Goal: Task Accomplishment & Management: Manage account settings

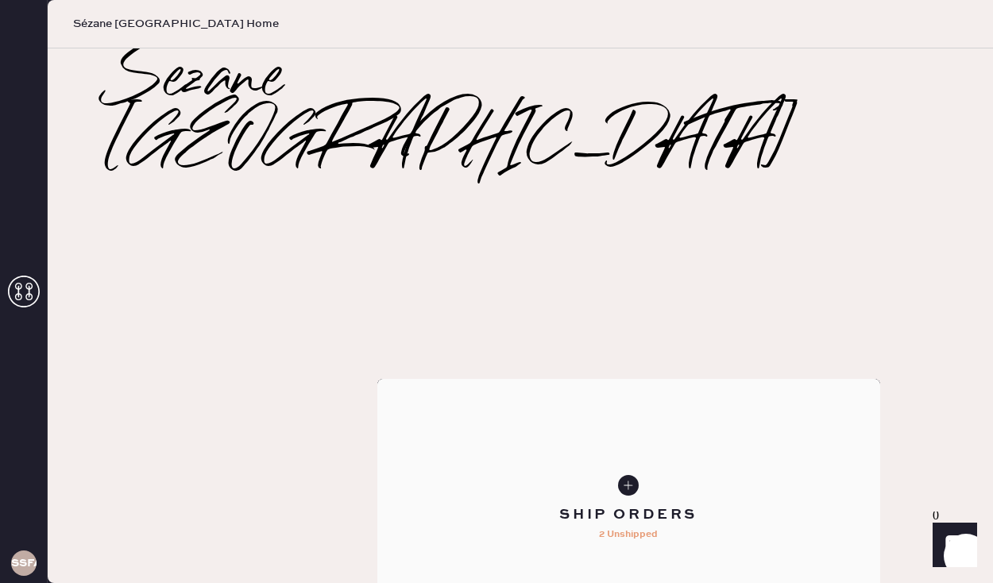
click at [698, 505] on div "Ship Orders" at bounding box center [629, 515] width 138 height 20
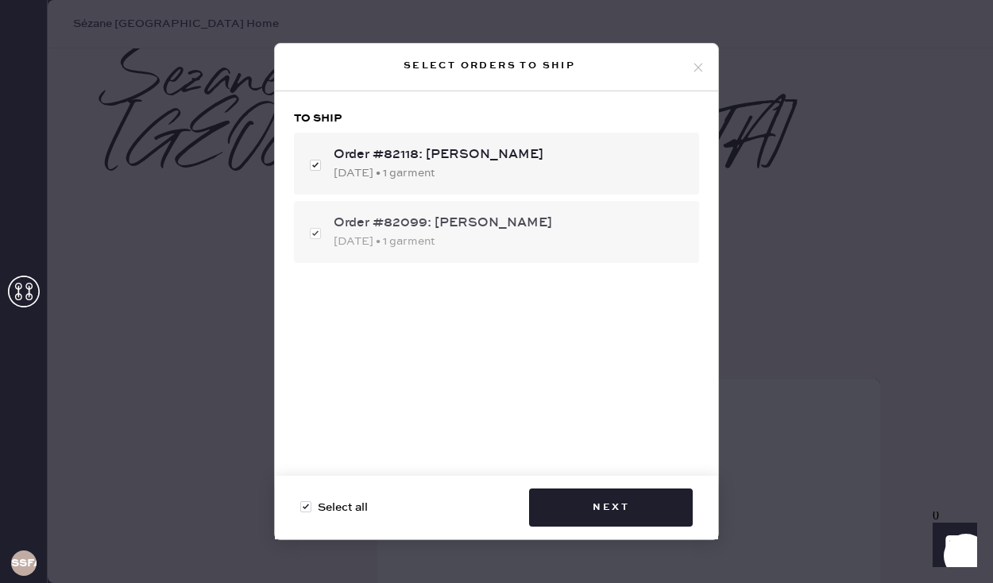
click at [314, 235] on div "Order #82099: MaryJo Kaplan 08/29/2025 • 1 garment" at bounding box center [496, 232] width 405 height 62
checkbox input "false"
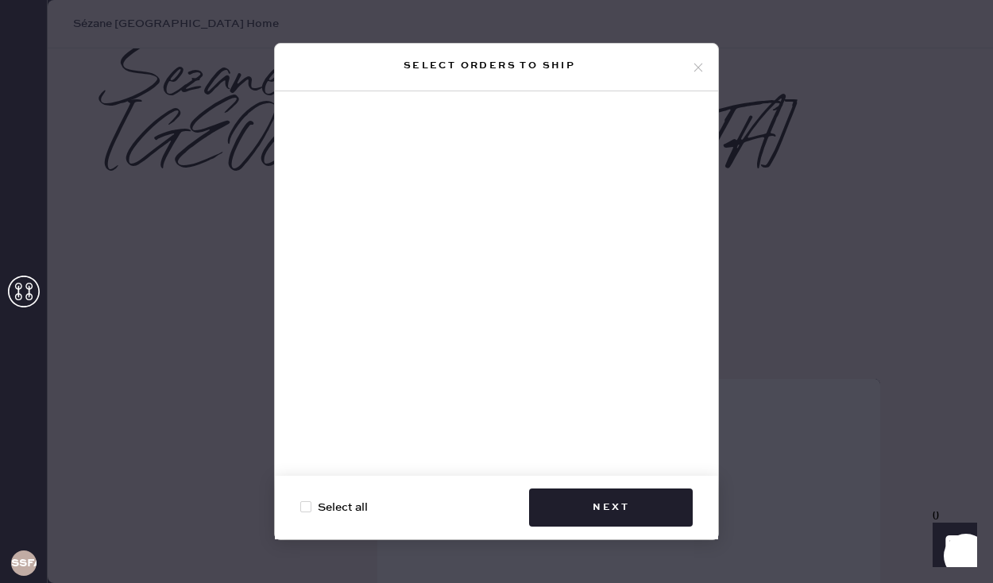
click at [702, 64] on use at bounding box center [699, 67] width 9 height 9
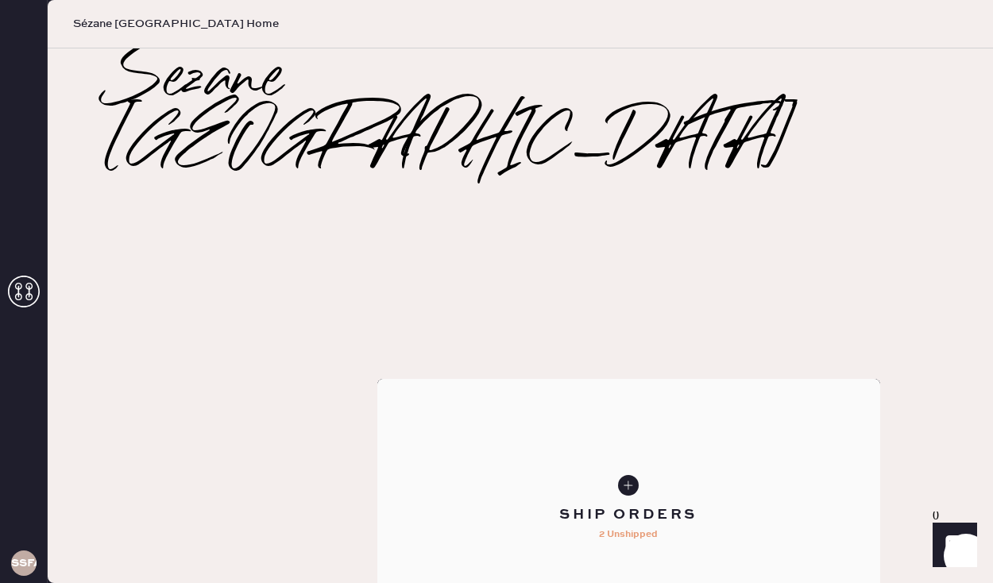
click at [698, 505] on div "Ship Orders" at bounding box center [629, 515] width 138 height 20
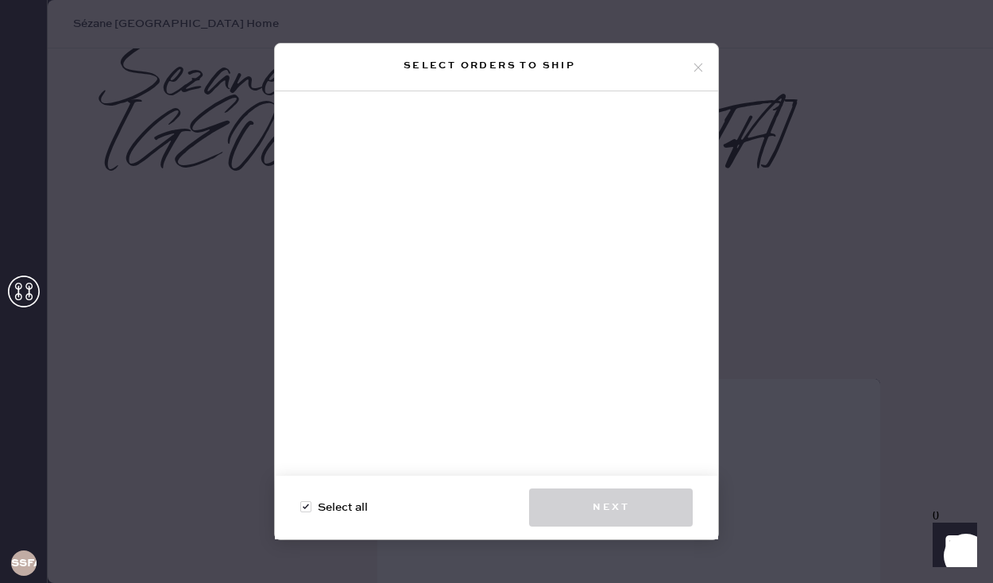
click at [704, 72] on icon at bounding box center [698, 67] width 14 height 14
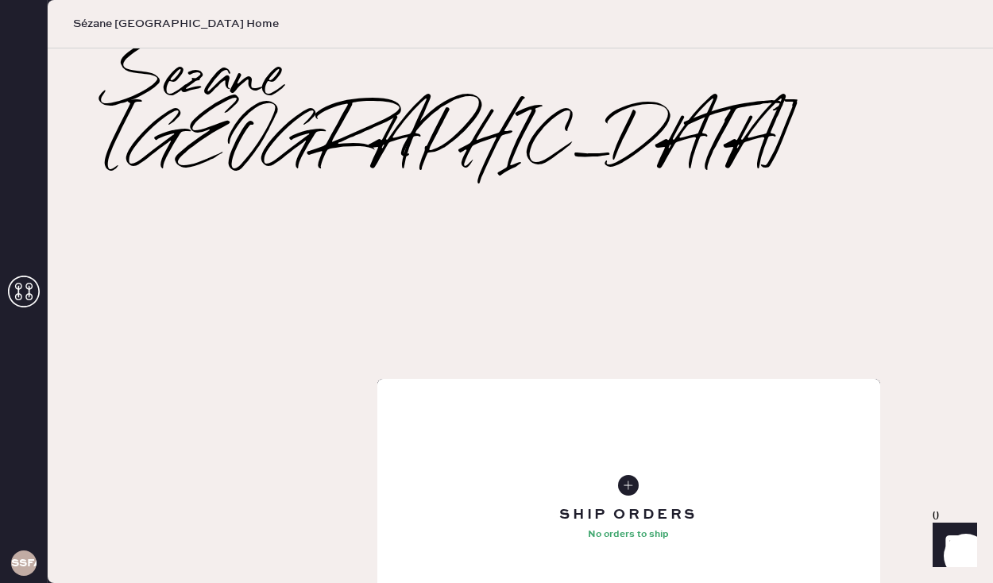
click at [25, 298] on icon at bounding box center [24, 292] width 32 height 32
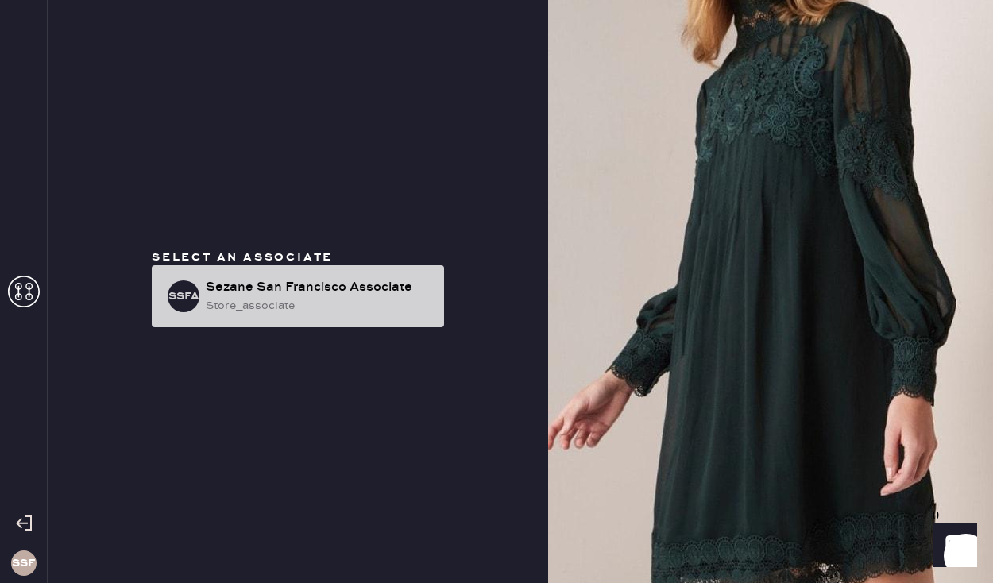
click at [333, 315] on div "SSFA Sezane [GEOGRAPHIC_DATA] Associate store_associate" at bounding box center [298, 296] width 292 height 62
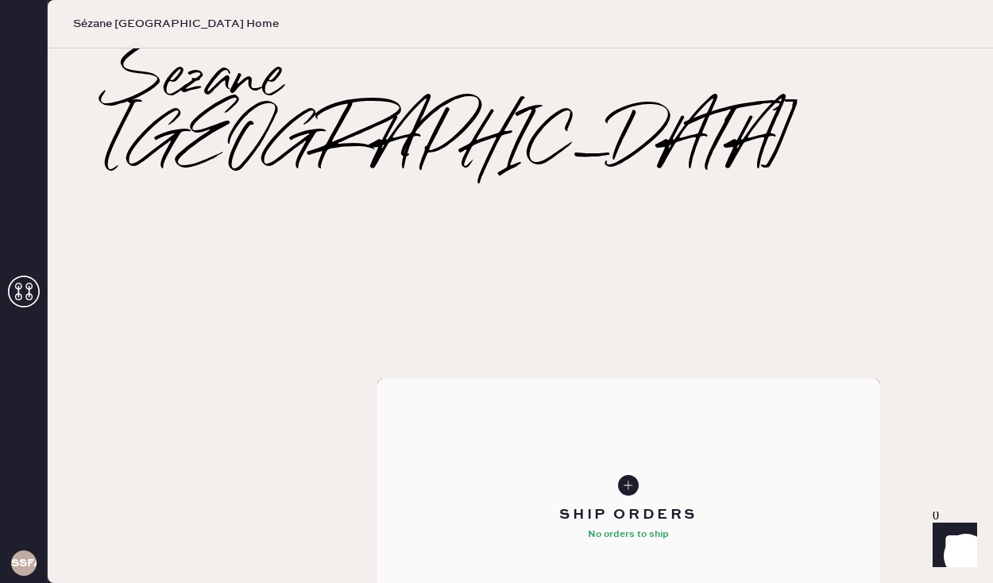
click at [698, 505] on div "Ship Orders" at bounding box center [629, 515] width 138 height 20
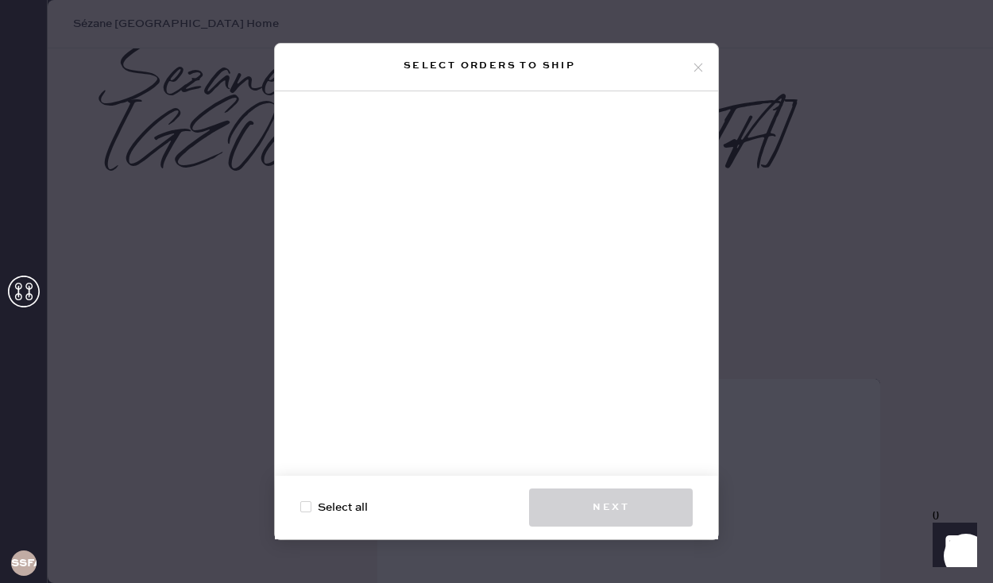
click at [700, 72] on icon at bounding box center [698, 67] width 14 height 14
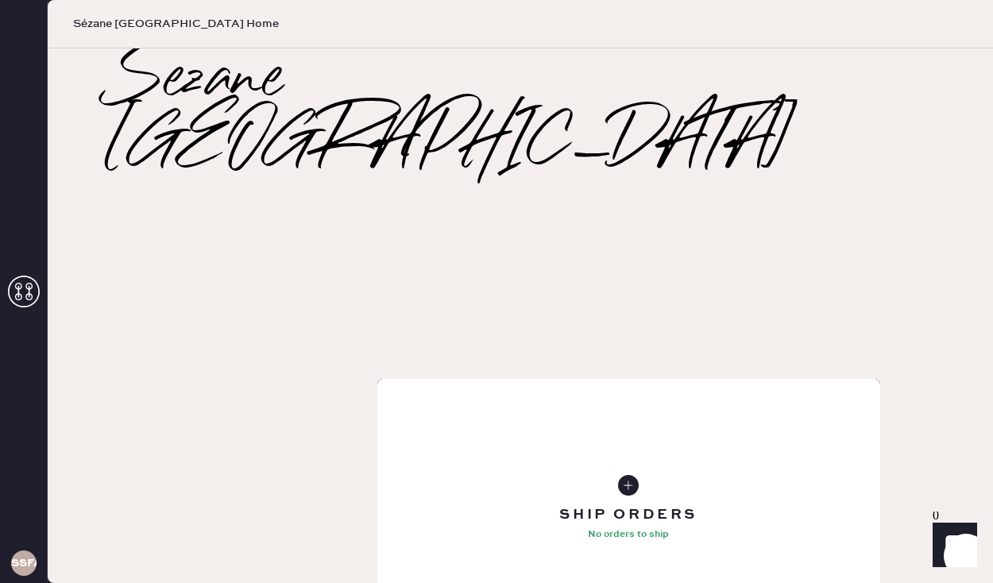
click at [815, 470] on div "Order History" at bounding box center [629, 509] width 503 height 261
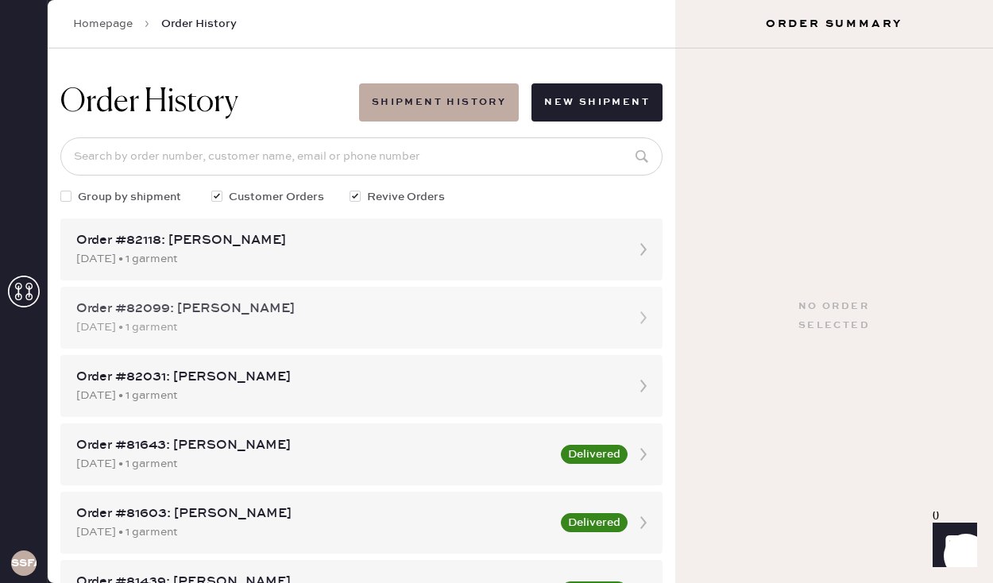
click at [323, 319] on div "[DATE] • 1 garment" at bounding box center [347, 327] width 542 height 17
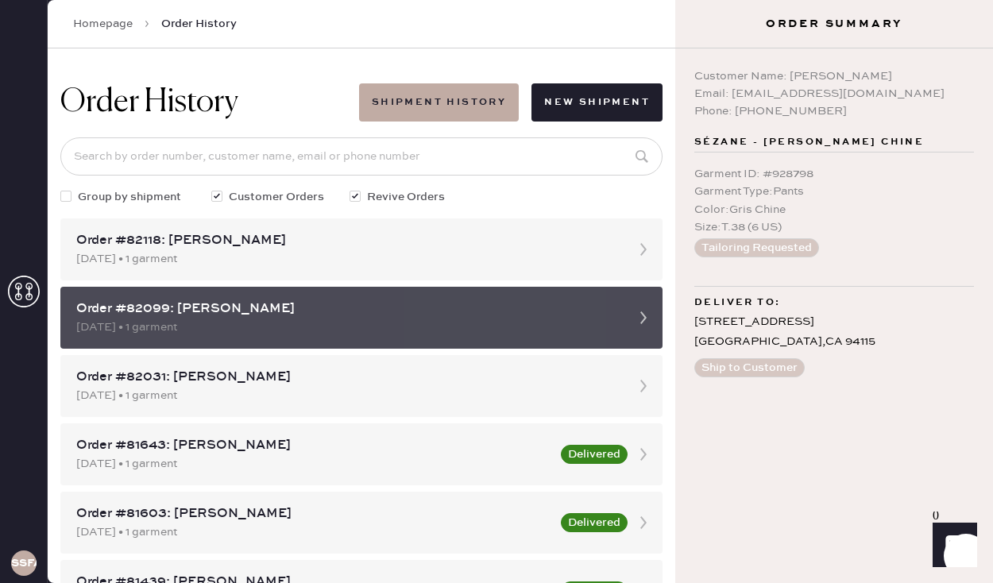
click at [639, 311] on icon at bounding box center [644, 318] width 32 height 32
click at [629, 314] on icon at bounding box center [644, 318] width 32 height 32
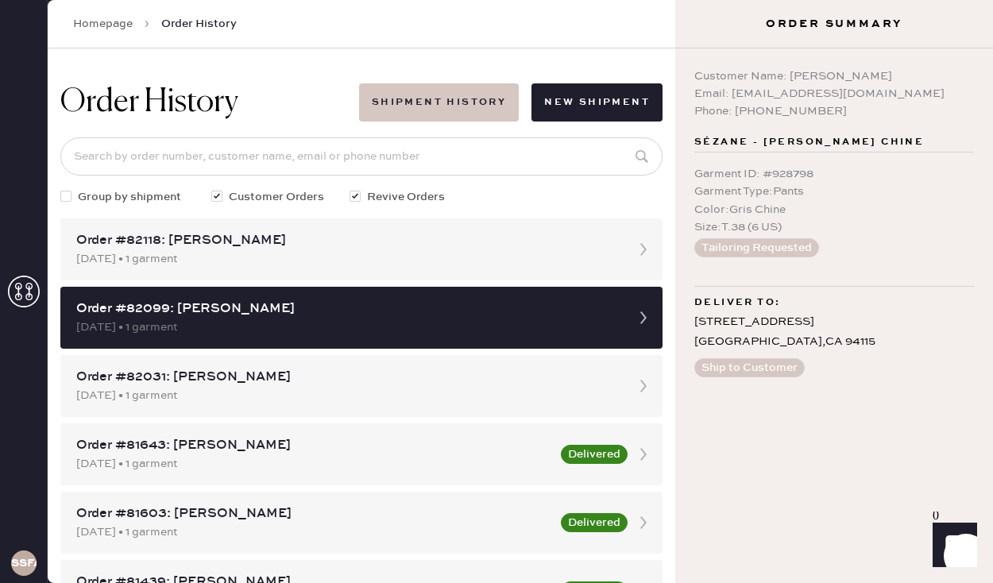
click at [478, 114] on button "Shipment History" at bounding box center [439, 102] width 160 height 38
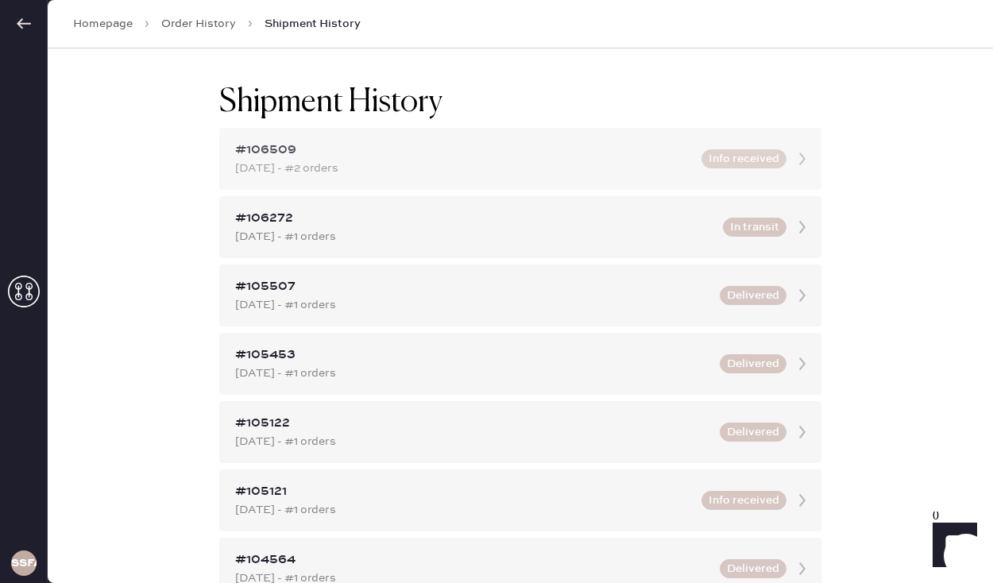
click at [521, 151] on div "#106509" at bounding box center [463, 150] width 457 height 19
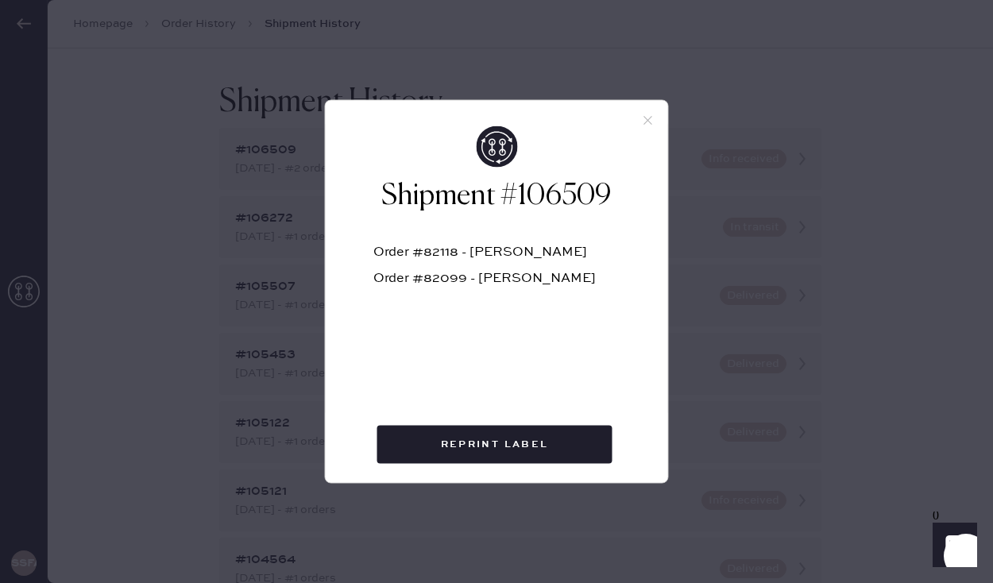
click at [651, 119] on icon at bounding box center [648, 121] width 14 height 14
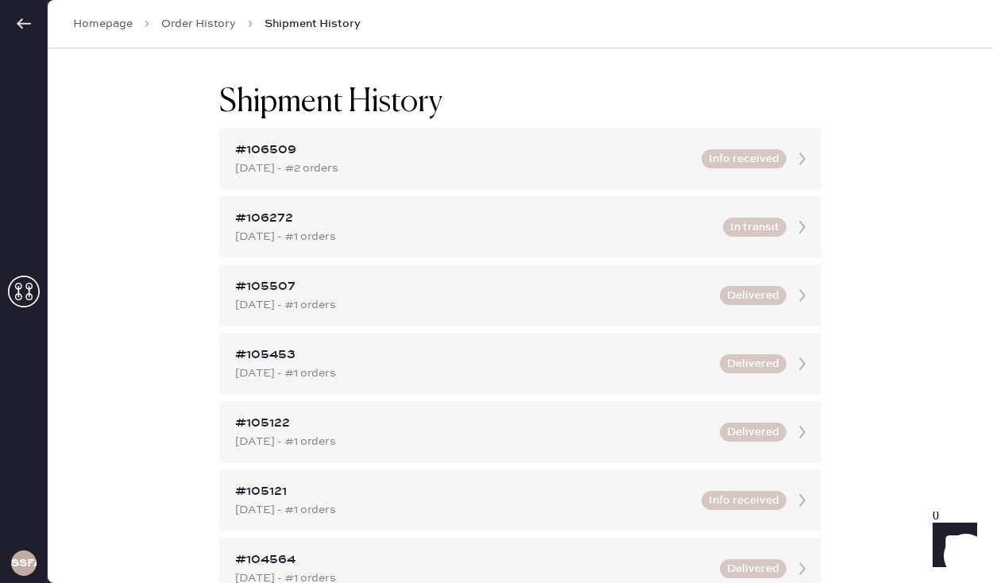
click at [118, 21] on link "Homepage" at bounding box center [103, 24] width 60 height 16
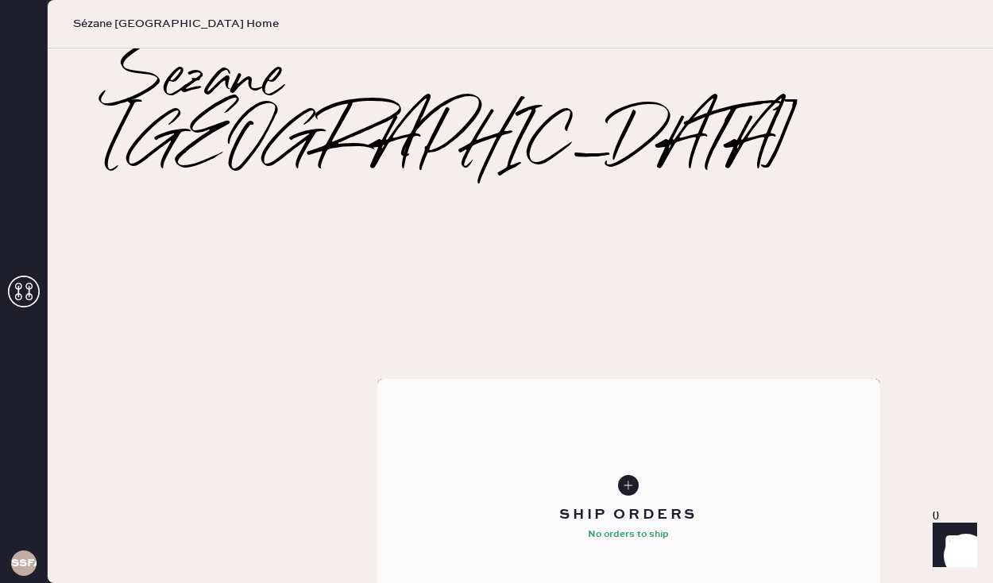
click at [698, 505] on div "Ship Orders" at bounding box center [629, 515] width 138 height 20
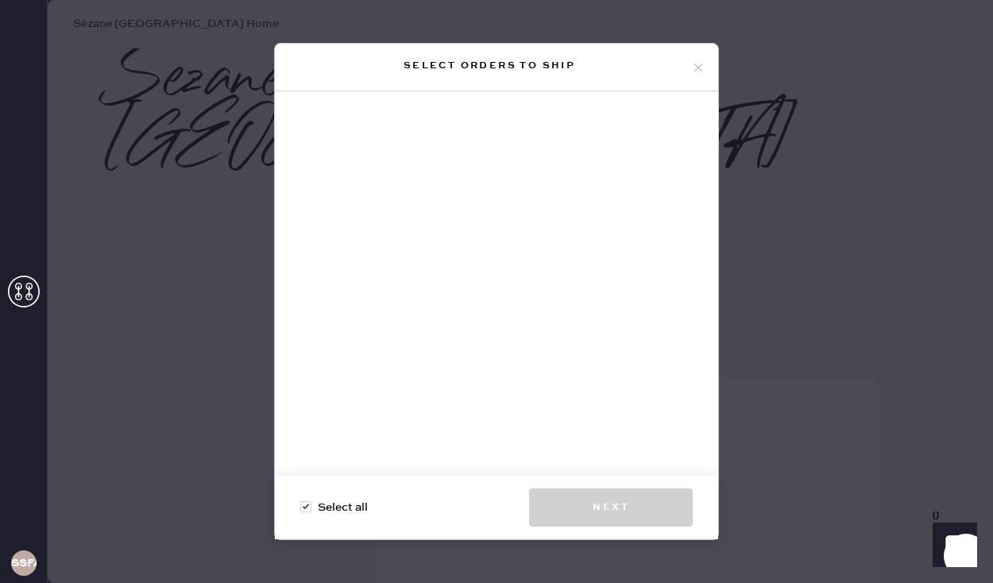
click at [689, 79] on div "Select orders to ship" at bounding box center [496, 68] width 443 height 48
click at [700, 57] on div "Select orders to ship" at bounding box center [496, 68] width 443 height 48
click at [701, 66] on icon at bounding box center [698, 67] width 14 height 14
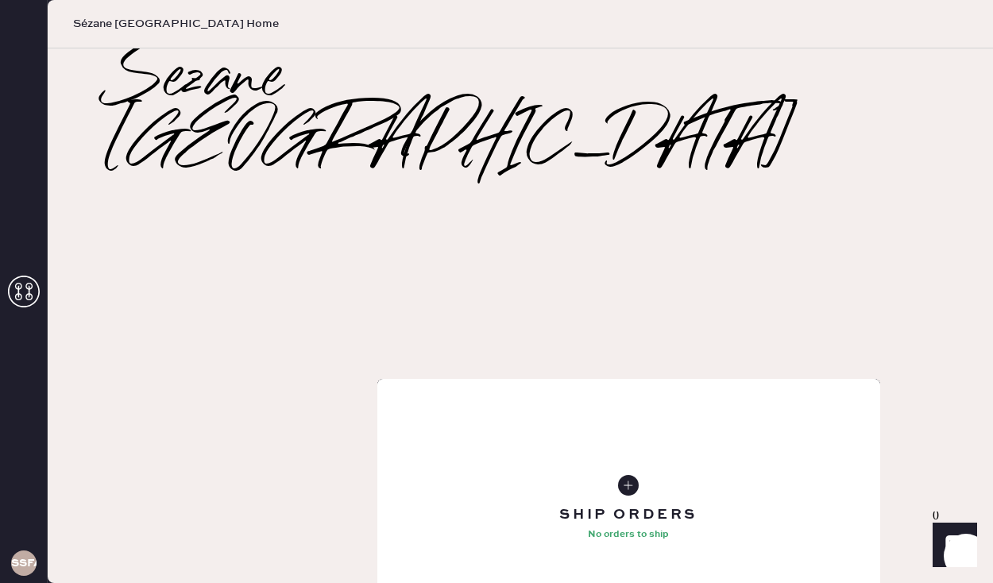
click at [801, 444] on div "Order History" at bounding box center [629, 509] width 503 height 261
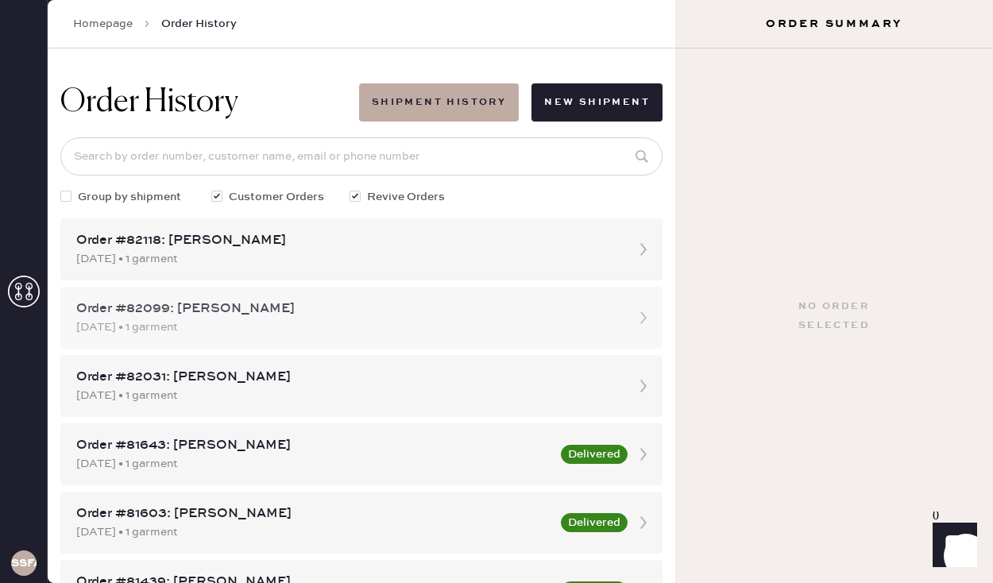
click at [645, 328] on icon at bounding box center [644, 318] width 32 height 32
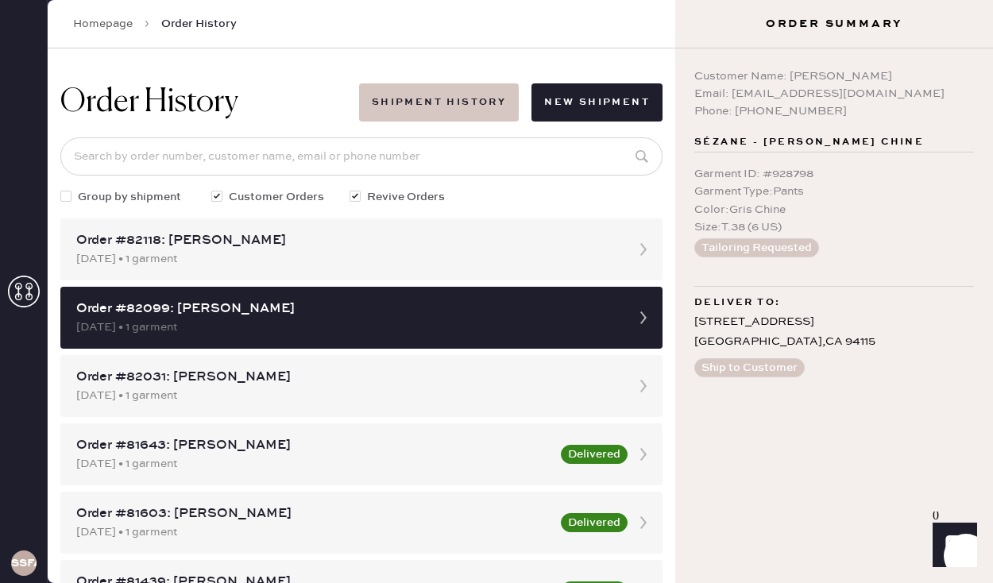
click at [494, 101] on button "Shipment History" at bounding box center [439, 102] width 160 height 38
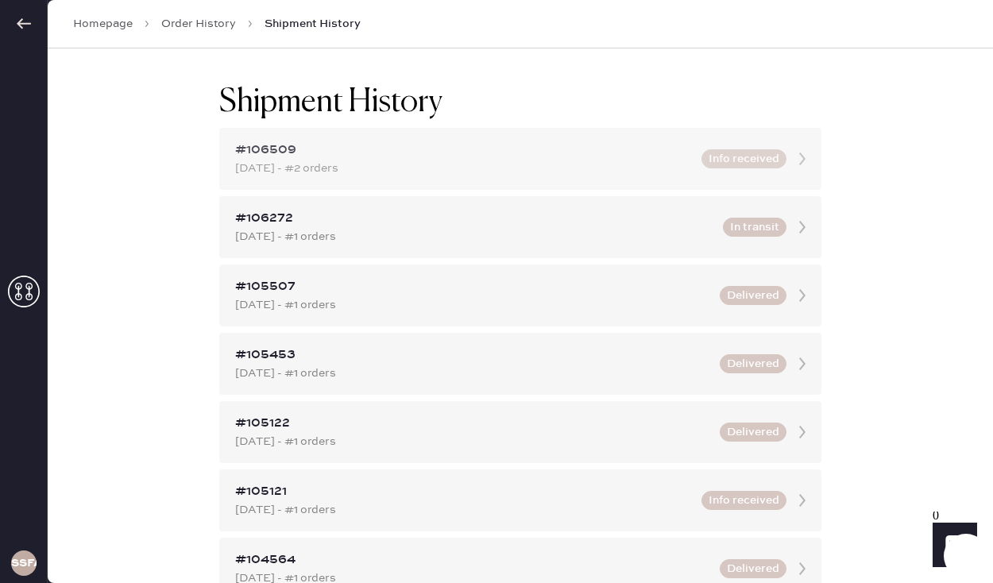
click at [807, 160] on icon at bounding box center [803, 159] width 32 height 32
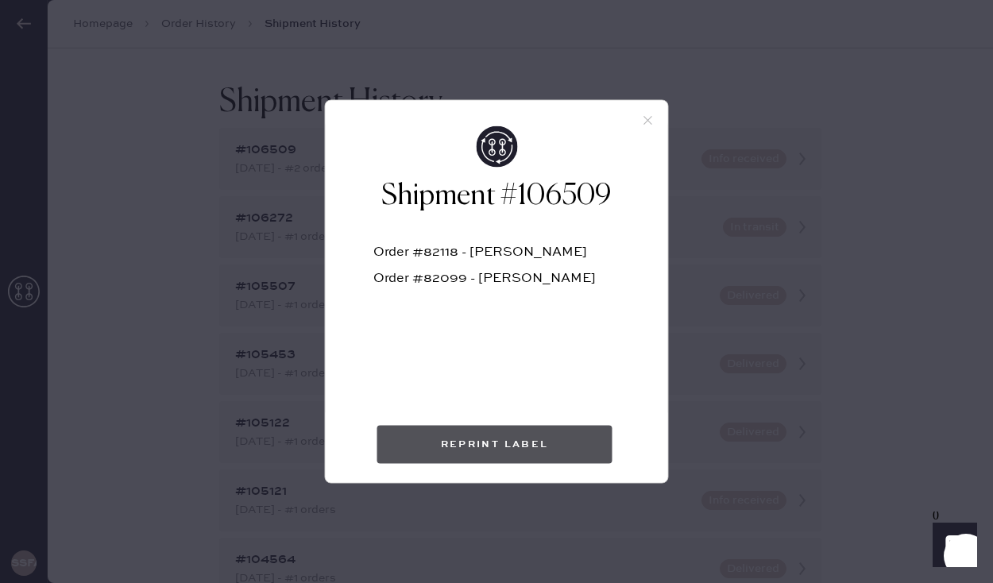
click at [581, 438] on button "Reprint Label" at bounding box center [495, 445] width 235 height 38
